Goal: Task Accomplishment & Management: Manage account settings

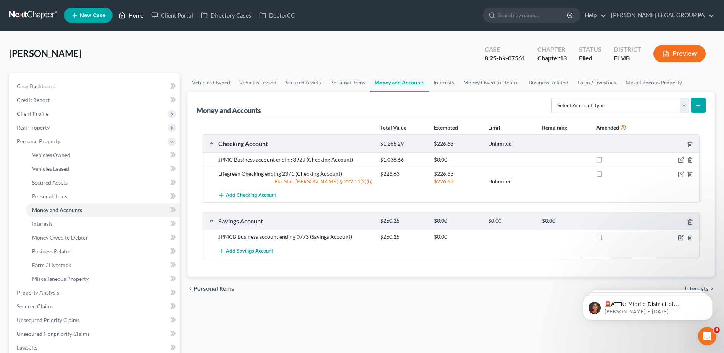
click at [137, 16] on link "Home" at bounding box center [131, 15] width 32 height 14
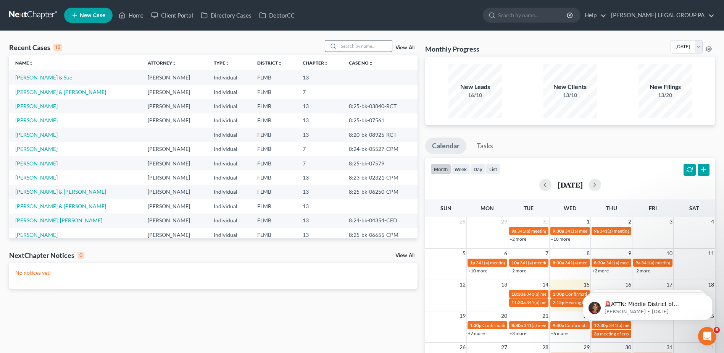
click at [373, 48] on input "search" at bounding box center [364, 45] width 53 height 11
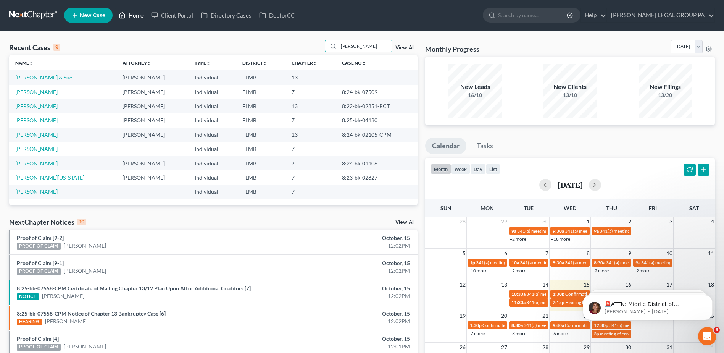
click at [132, 13] on link "Home" at bounding box center [131, 15] width 32 height 14
drag, startPoint x: 360, startPoint y: 48, endPoint x: 312, endPoint y: 47, distance: 48.1
click at [312, 47] on div "Recent Cases 9 [PERSON_NAME] View All" at bounding box center [213, 47] width 408 height 15
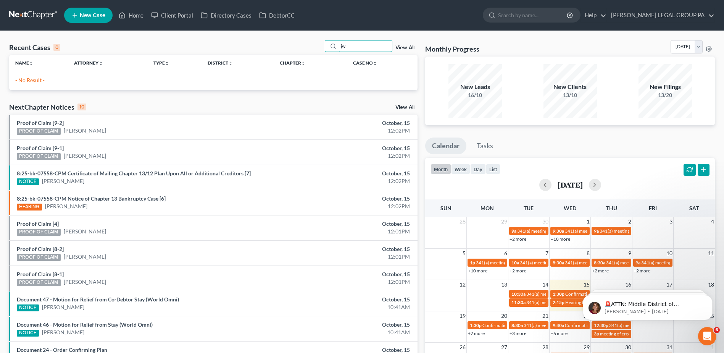
type input "j"
type input "[PERSON_NAME]"
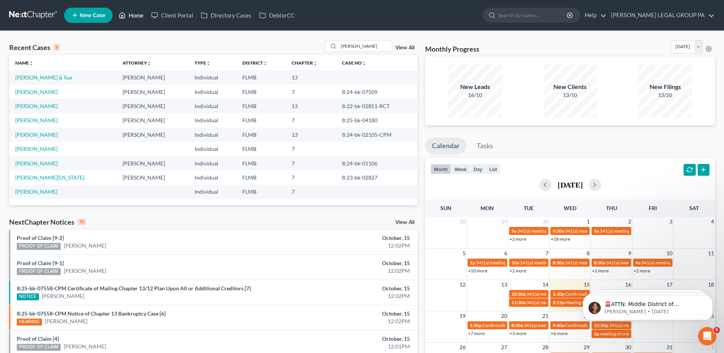
click at [143, 13] on link "Home" at bounding box center [131, 15] width 32 height 14
click at [143, 14] on link "Home" at bounding box center [131, 15] width 32 height 14
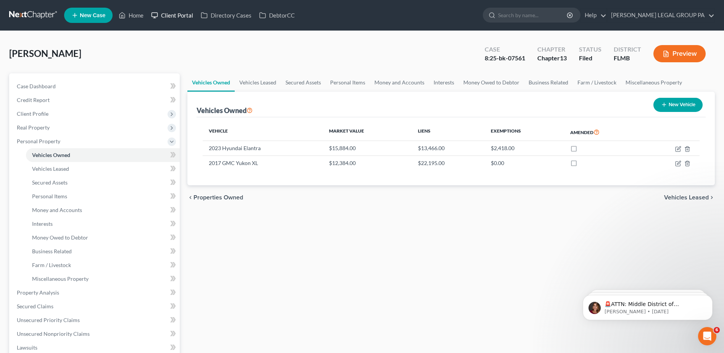
click at [185, 14] on link "Client Portal" at bounding box center [172, 15] width 50 height 14
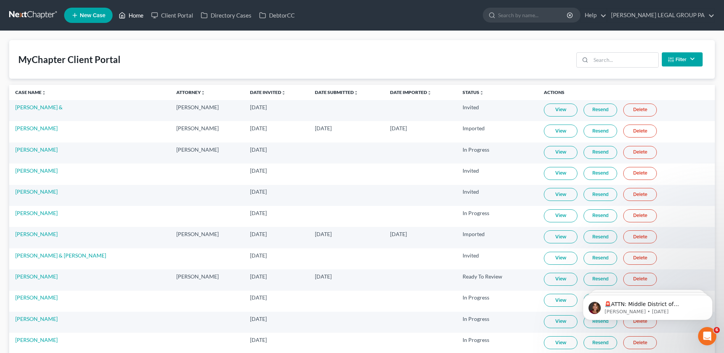
click at [136, 13] on link "Home" at bounding box center [131, 15] width 32 height 14
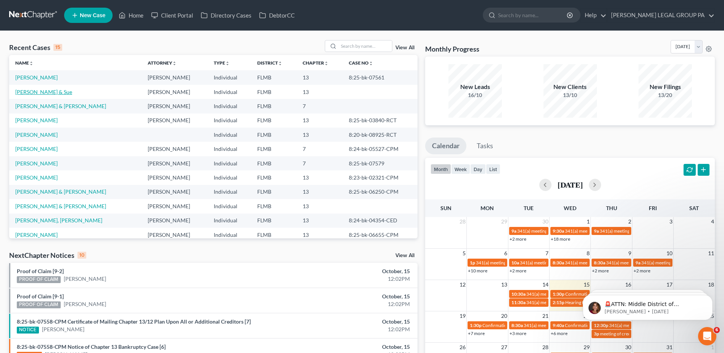
click at [37, 90] on link "[PERSON_NAME] & Sue" at bounding box center [43, 92] width 57 height 6
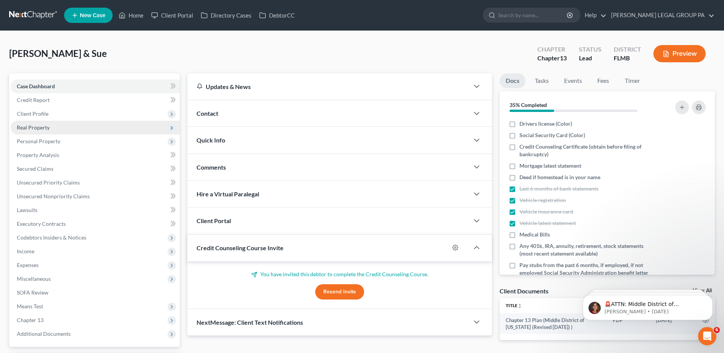
click at [33, 126] on span "Real Property" at bounding box center [33, 127] width 33 height 6
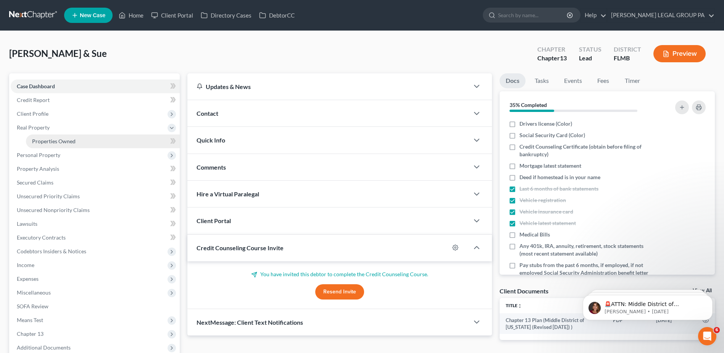
click at [50, 144] on link "Properties Owned" at bounding box center [103, 141] width 154 height 14
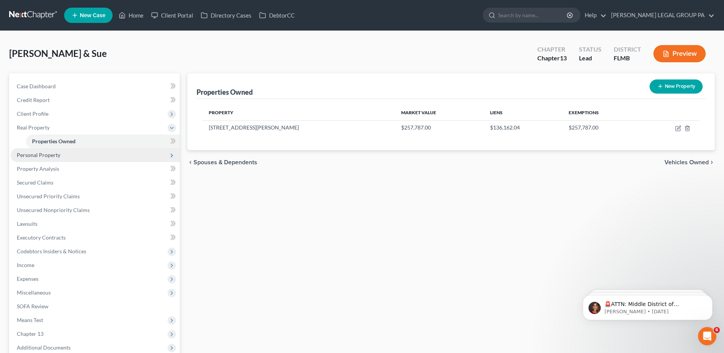
click at [35, 155] on span "Personal Property" at bounding box center [38, 154] width 43 height 6
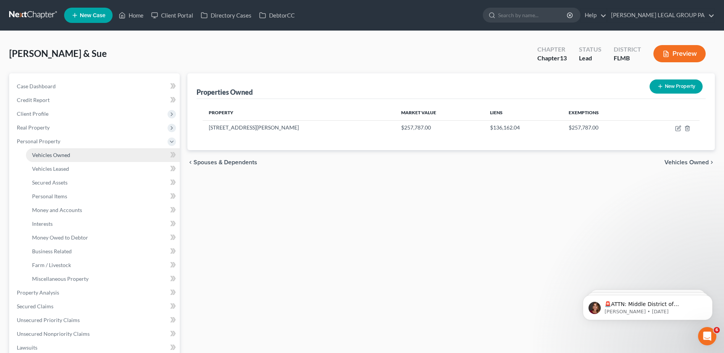
click at [37, 155] on span "Vehicles Owned" at bounding box center [51, 154] width 38 height 6
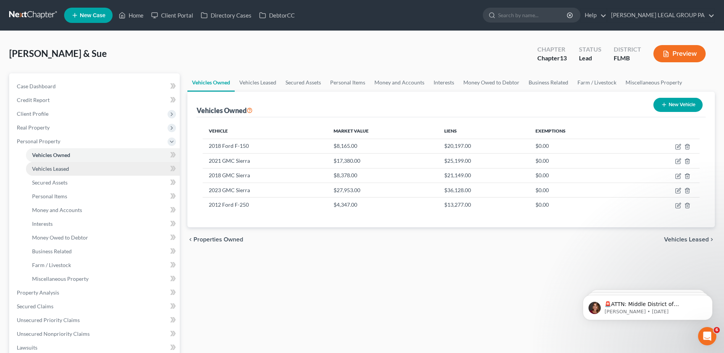
click at [46, 167] on span "Vehicles Leased" at bounding box center [50, 168] width 37 height 6
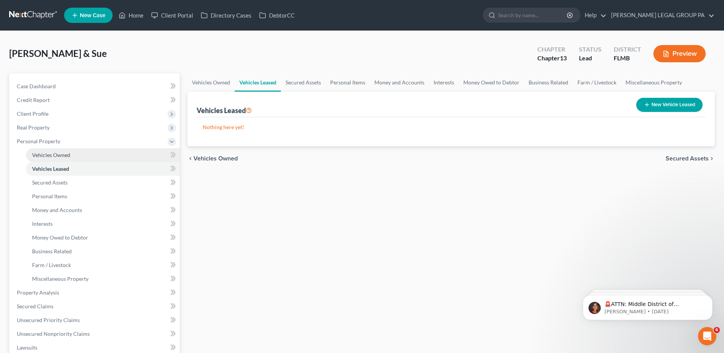
click at [46, 153] on span "Vehicles Owned" at bounding box center [51, 154] width 38 height 6
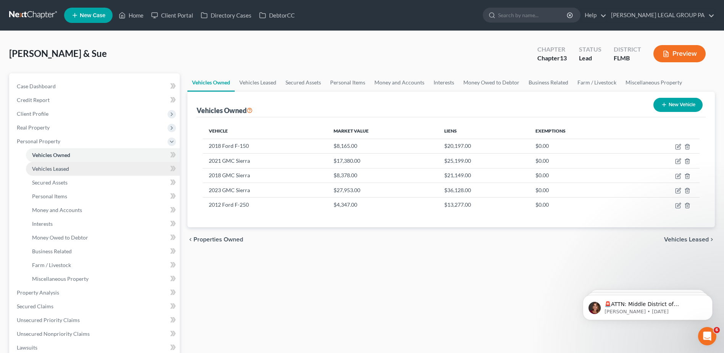
click at [55, 168] on span "Vehicles Leased" at bounding box center [50, 168] width 37 height 6
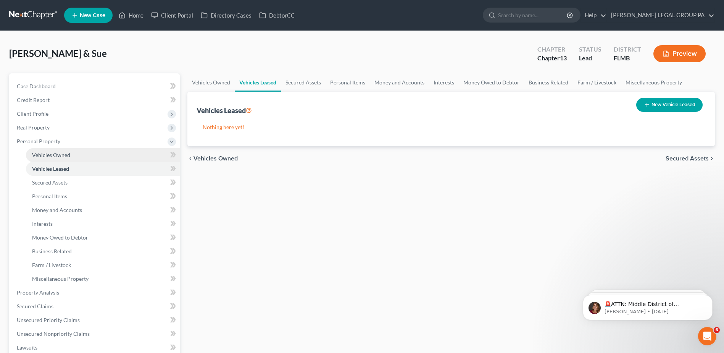
click at [56, 155] on span "Vehicles Owned" at bounding box center [51, 154] width 38 height 6
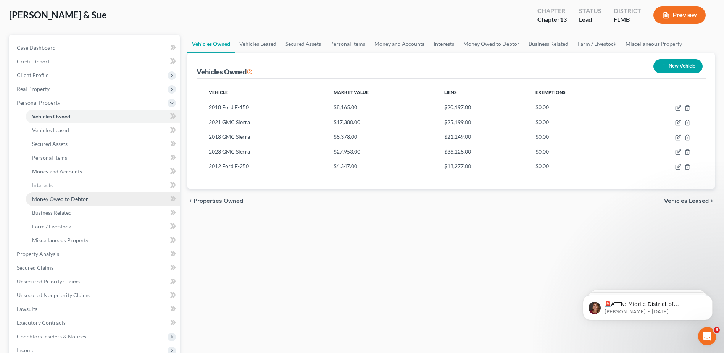
scroll to position [38, 0]
click at [53, 214] on span "Business Related" at bounding box center [52, 212] width 40 height 6
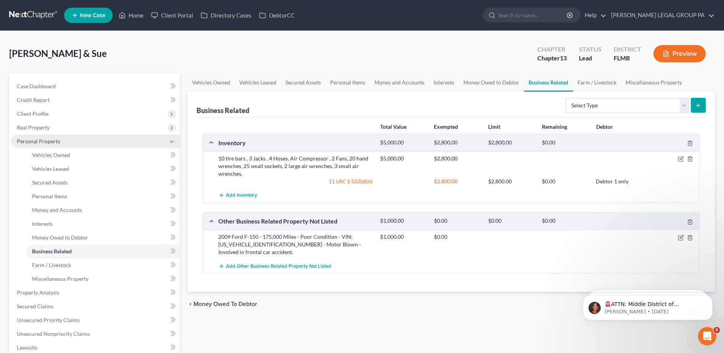
click at [62, 147] on span "Personal Property" at bounding box center [95, 141] width 169 height 14
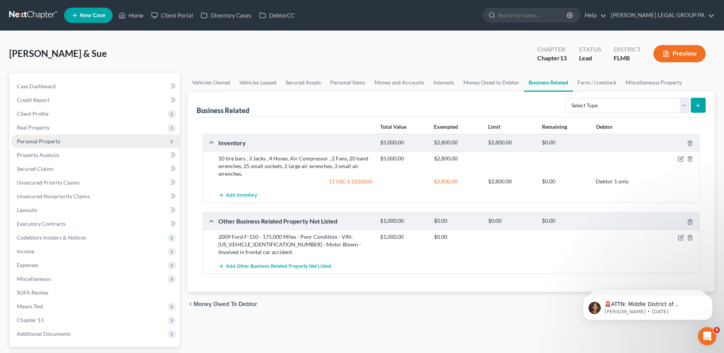
click at [57, 144] on span "Personal Property" at bounding box center [95, 141] width 169 height 14
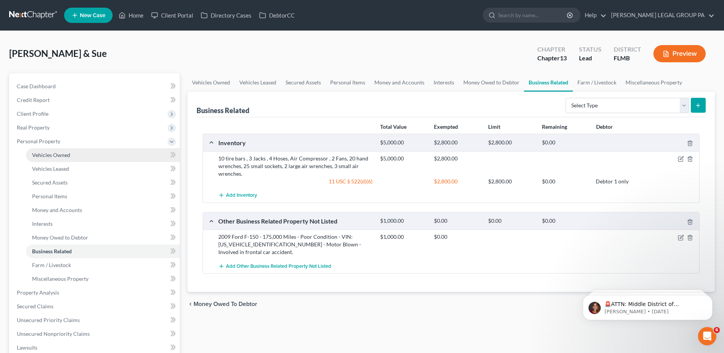
click at [55, 153] on span "Vehicles Owned" at bounding box center [51, 154] width 38 height 6
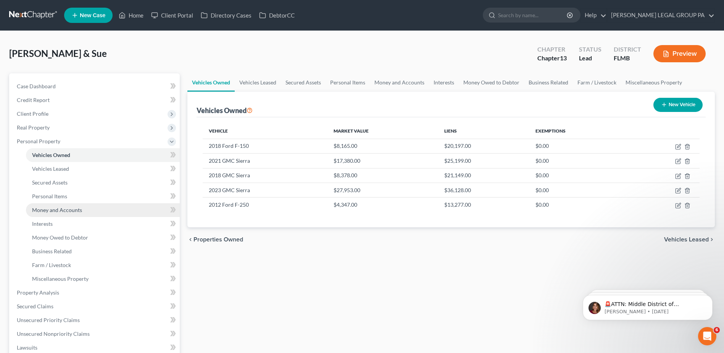
click at [49, 210] on span "Money and Accounts" at bounding box center [57, 209] width 50 height 6
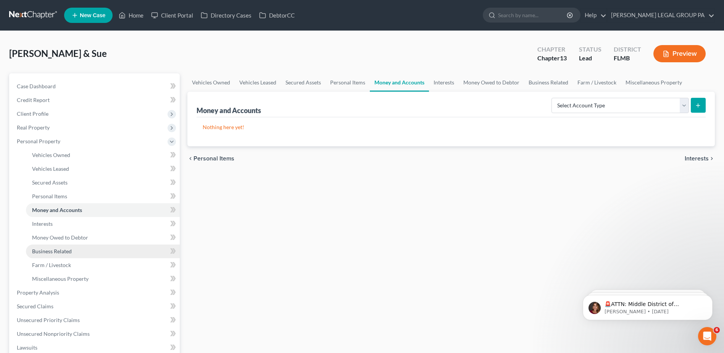
click at [45, 251] on span "Business Related" at bounding box center [52, 251] width 40 height 6
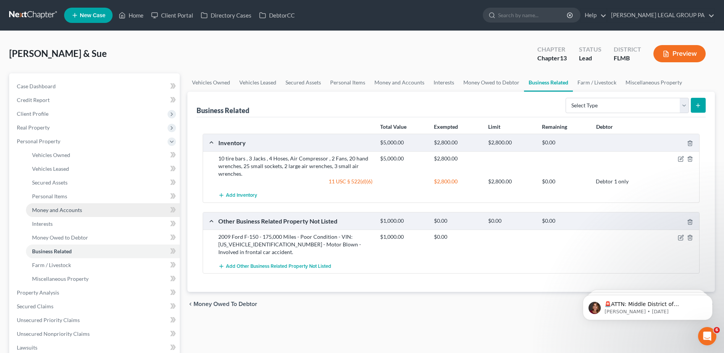
click at [47, 211] on span "Money and Accounts" at bounding box center [57, 209] width 50 height 6
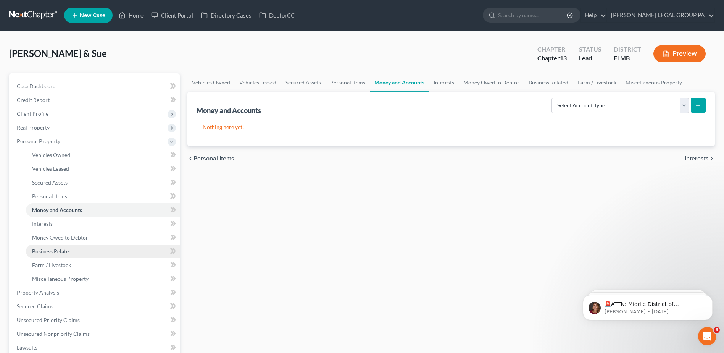
click at [52, 249] on span "Business Related" at bounding box center [52, 251] width 40 height 6
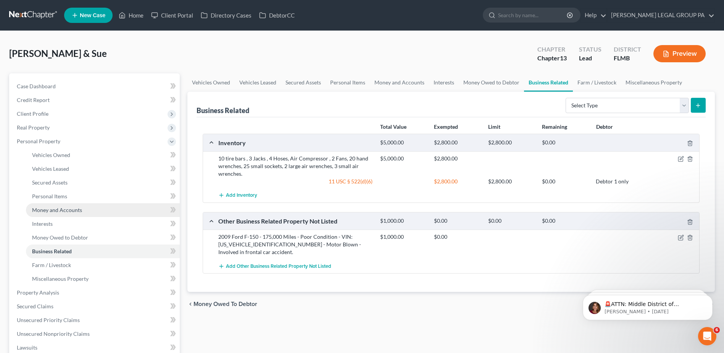
click at [60, 209] on span "Money and Accounts" at bounding box center [57, 209] width 50 height 6
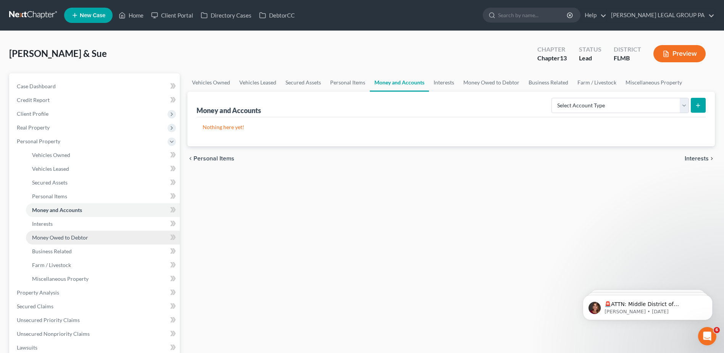
click at [57, 237] on span "Money Owed to Debtor" at bounding box center [60, 237] width 56 height 6
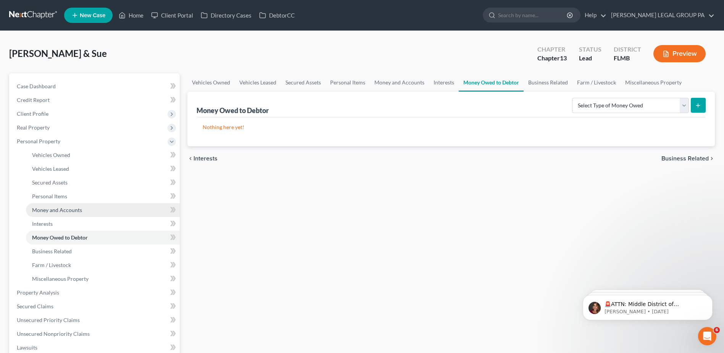
click at [47, 210] on span "Money and Accounts" at bounding box center [57, 209] width 50 height 6
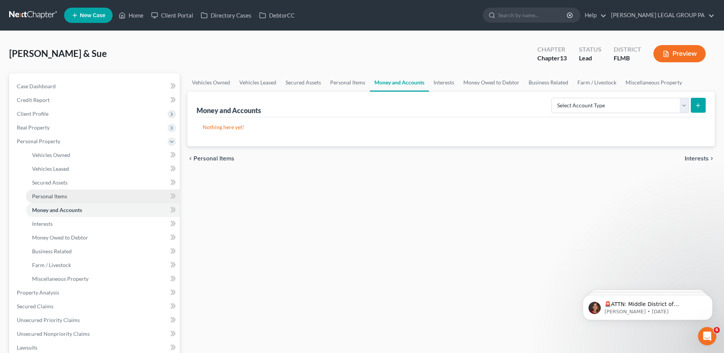
click at [45, 197] on span "Personal Items" at bounding box center [49, 196] width 35 height 6
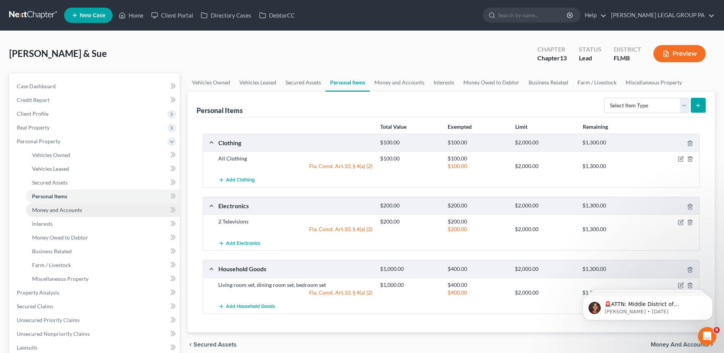
click at [45, 208] on span "Money and Accounts" at bounding box center [57, 209] width 50 height 6
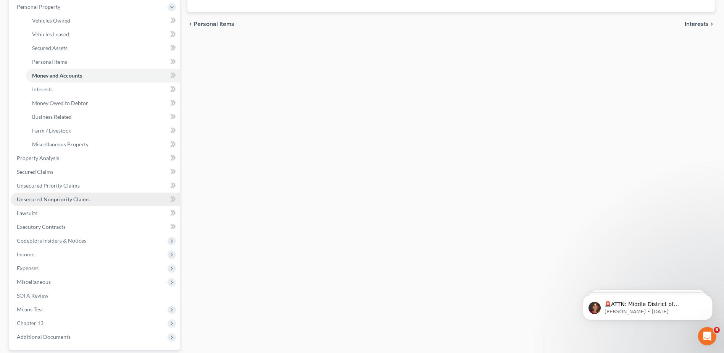
scroll to position [128, 0]
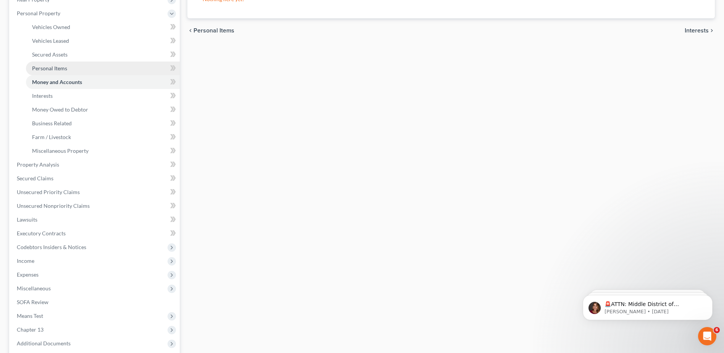
click at [62, 67] on span "Personal Items" at bounding box center [49, 68] width 35 height 6
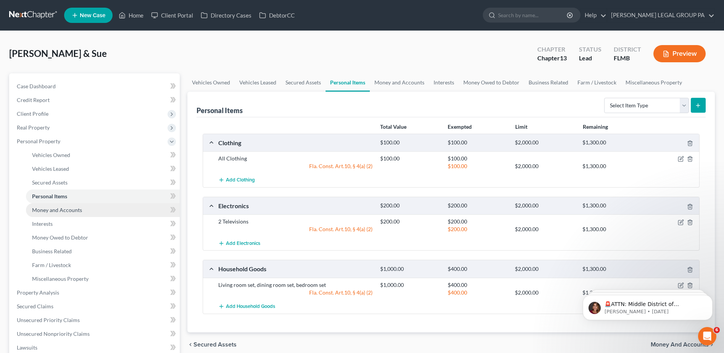
click at [60, 206] on span "Money and Accounts" at bounding box center [57, 209] width 50 height 6
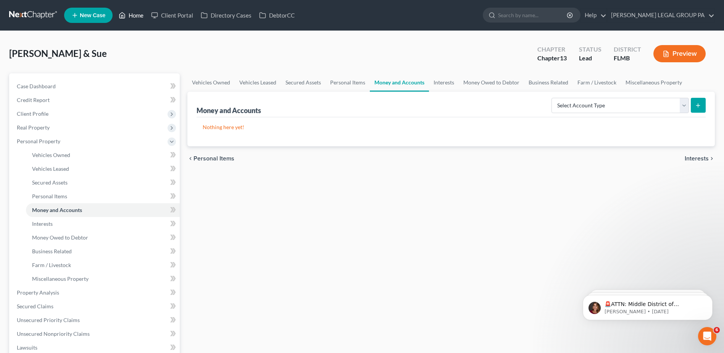
click at [132, 16] on link "Home" at bounding box center [131, 15] width 32 height 14
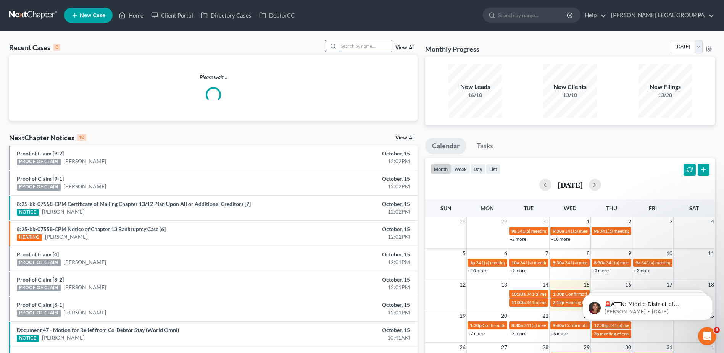
click at [361, 44] on input "search" at bounding box center [364, 45] width 53 height 11
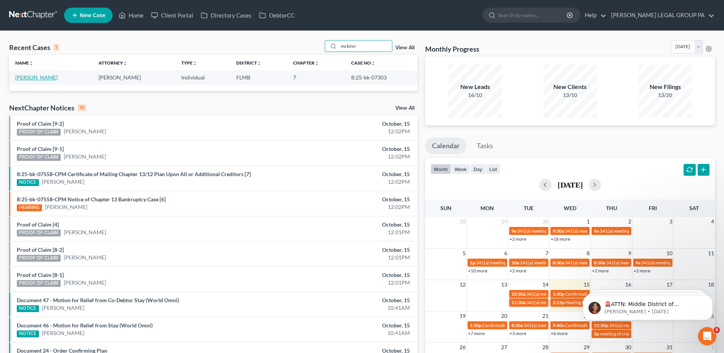
type input "mckinn"
click at [27, 77] on link "[PERSON_NAME]" at bounding box center [36, 77] width 42 height 6
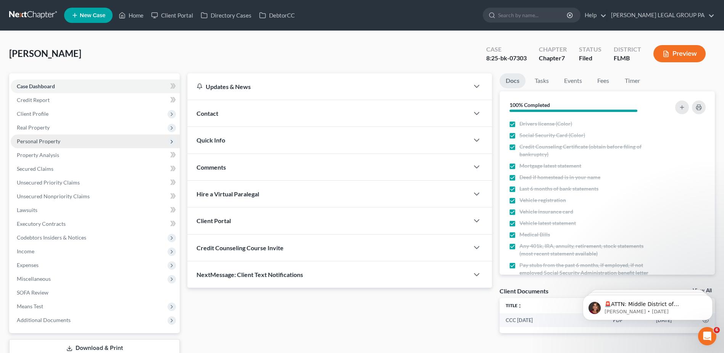
click at [35, 141] on span "Personal Property" at bounding box center [38, 141] width 43 height 6
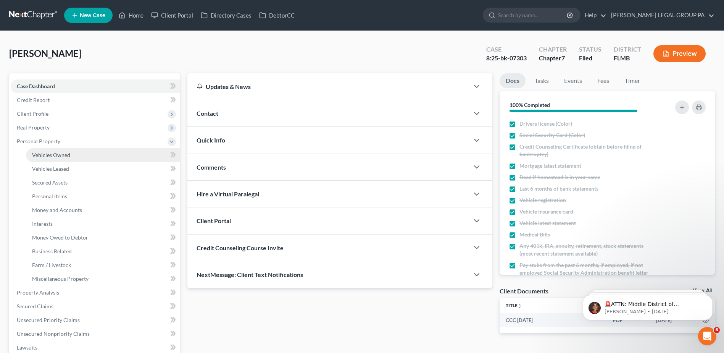
click at [48, 156] on span "Vehicles Owned" at bounding box center [51, 154] width 38 height 6
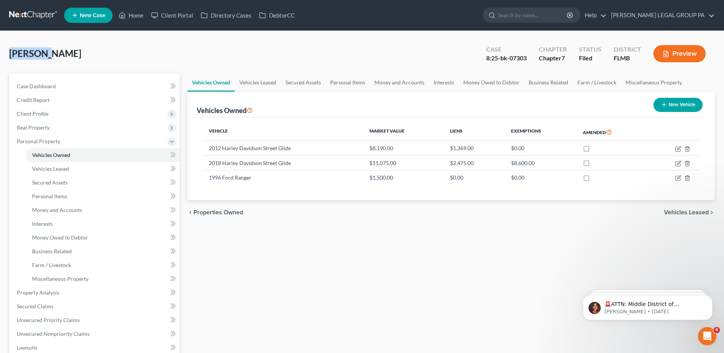
drag, startPoint x: 9, startPoint y: 54, endPoint x: 51, endPoint y: 54, distance: 41.6
click at [51, 54] on span "[PERSON_NAME]" at bounding box center [45, 53] width 72 height 11
drag, startPoint x: 49, startPoint y: 54, endPoint x: 41, endPoint y: 54, distance: 8.0
copy span "[PERSON_NAME]"
